Goal: Transaction & Acquisition: Register for event/course

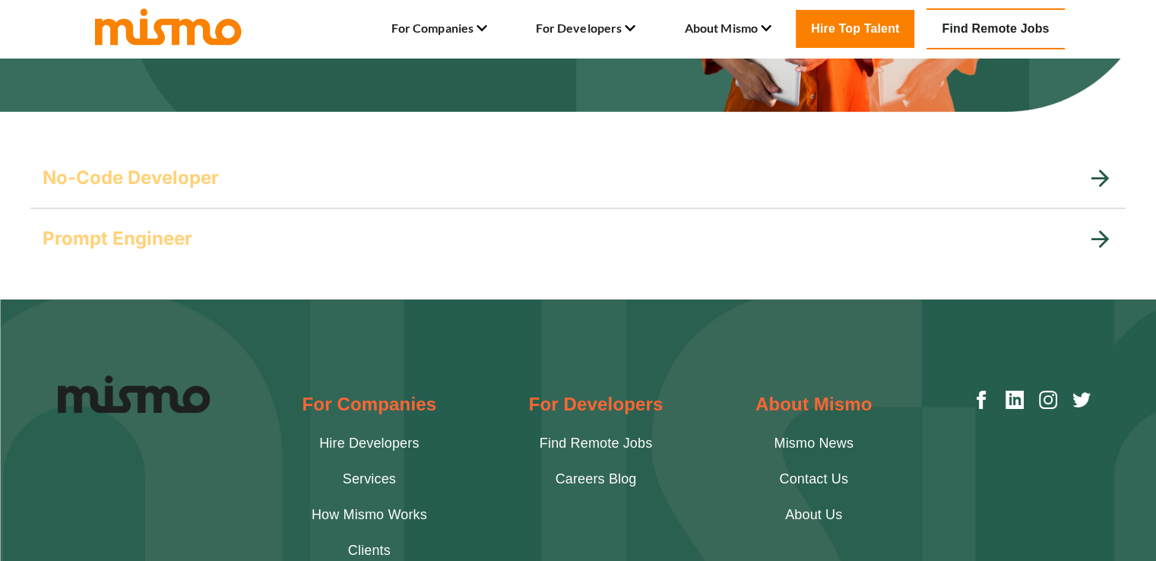
scroll to position [309, 0]
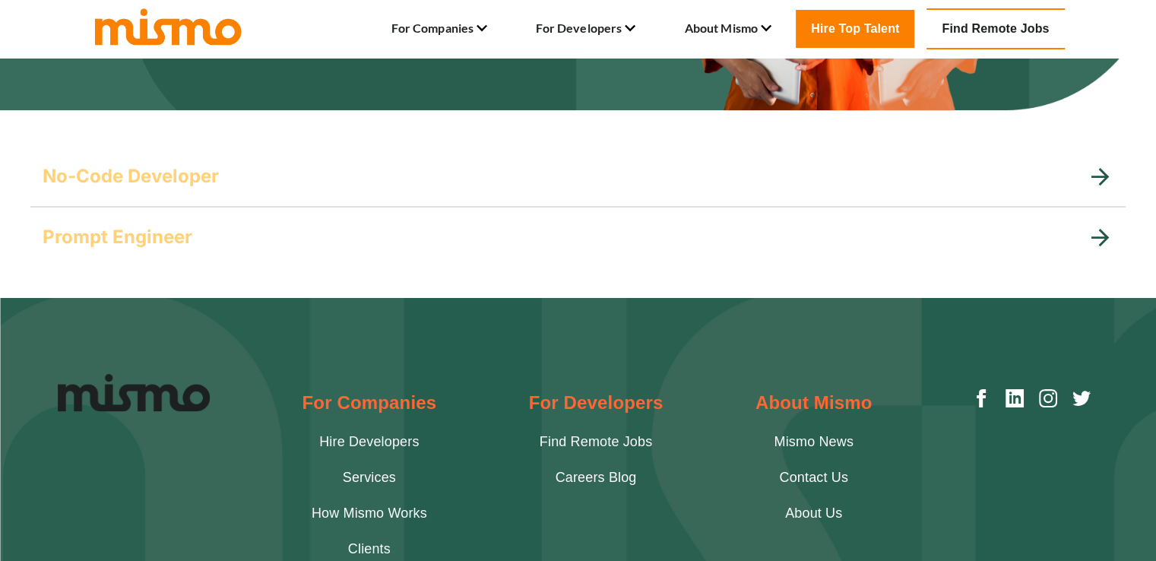
click at [252, 217] on div "Prompt Engineer" at bounding box center [577, 237] width 1095 height 61
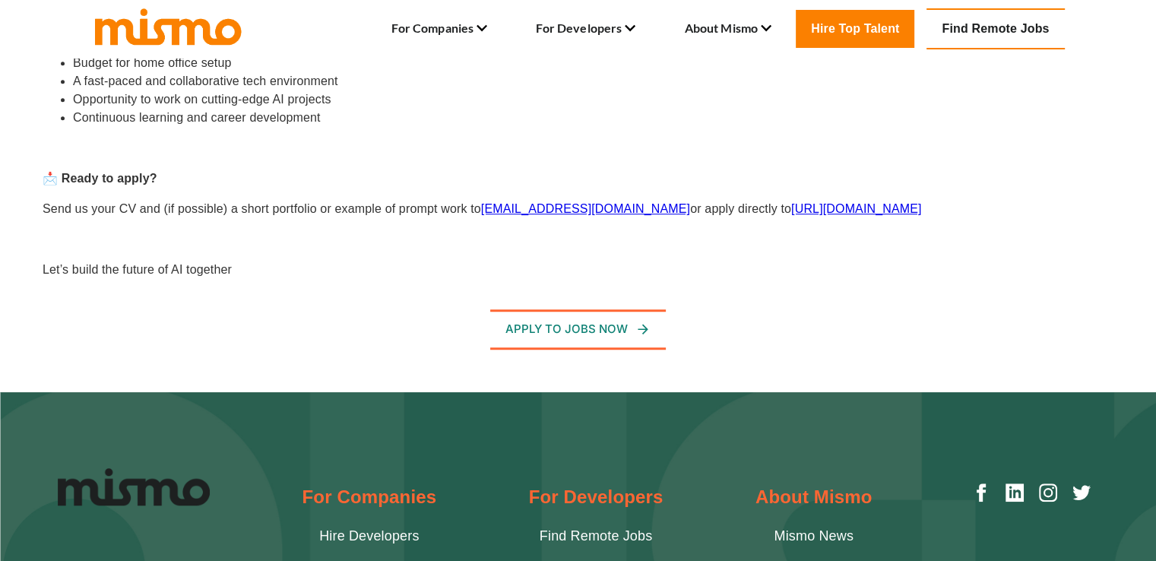
scroll to position [997, 0]
